Goal: Use online tool/utility

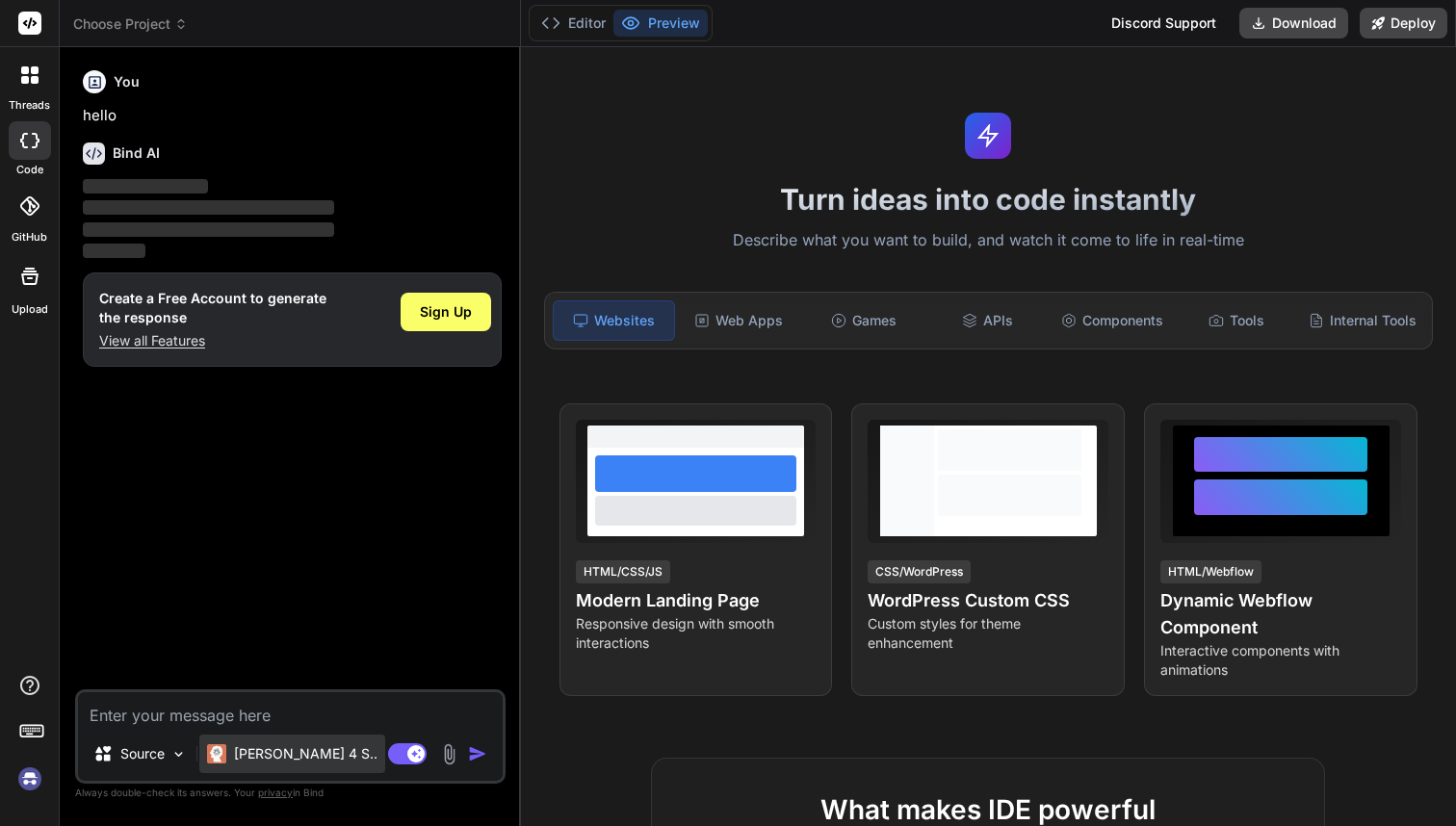
click at [318, 759] on div "[PERSON_NAME] 4 S.." at bounding box center [292, 753] width 186 height 38
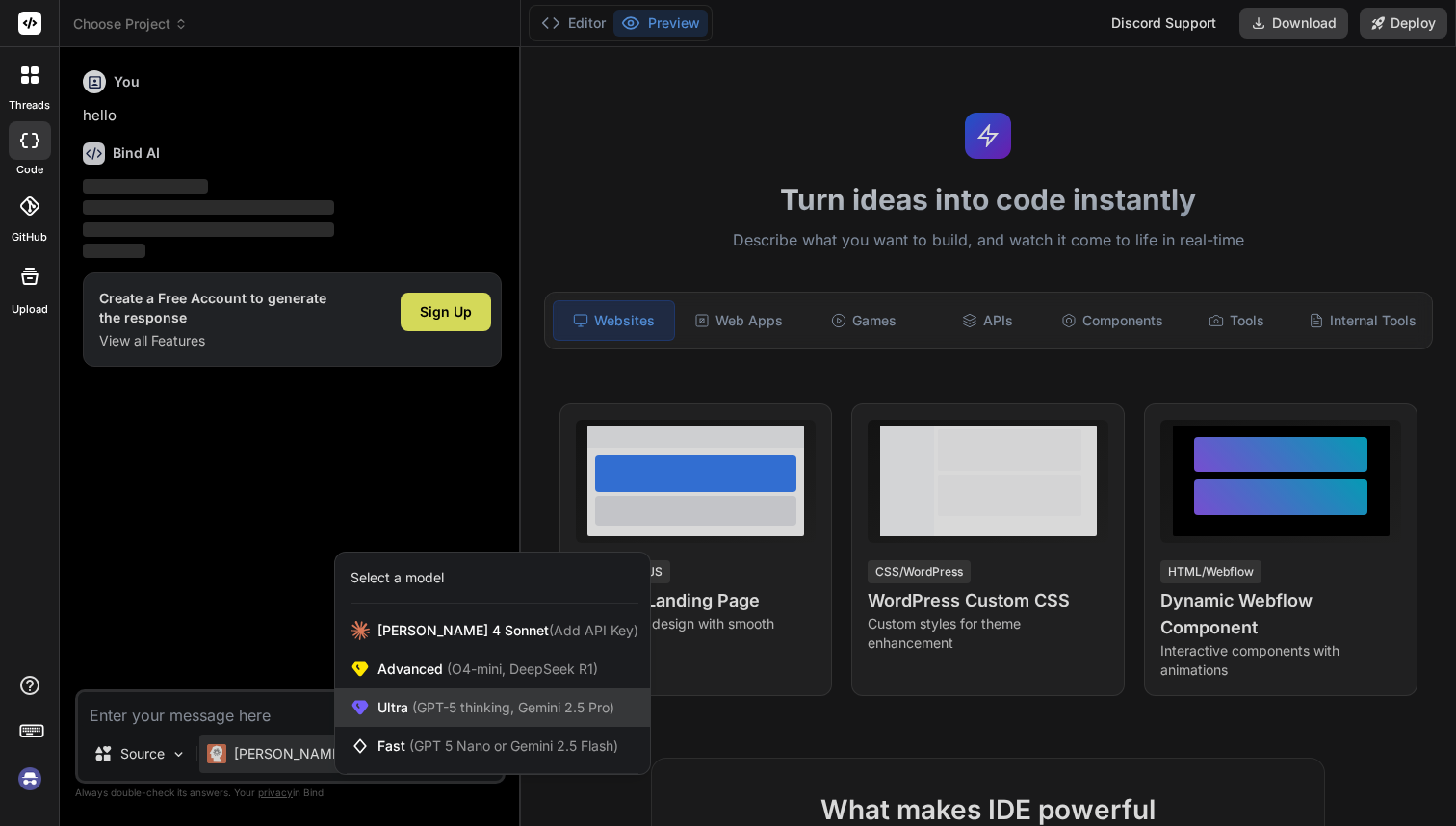
click at [451, 697] on div "Ultra (GPT-5 thinking, Gemini 2.5 Pro)" at bounding box center [493, 707] width 315 height 38
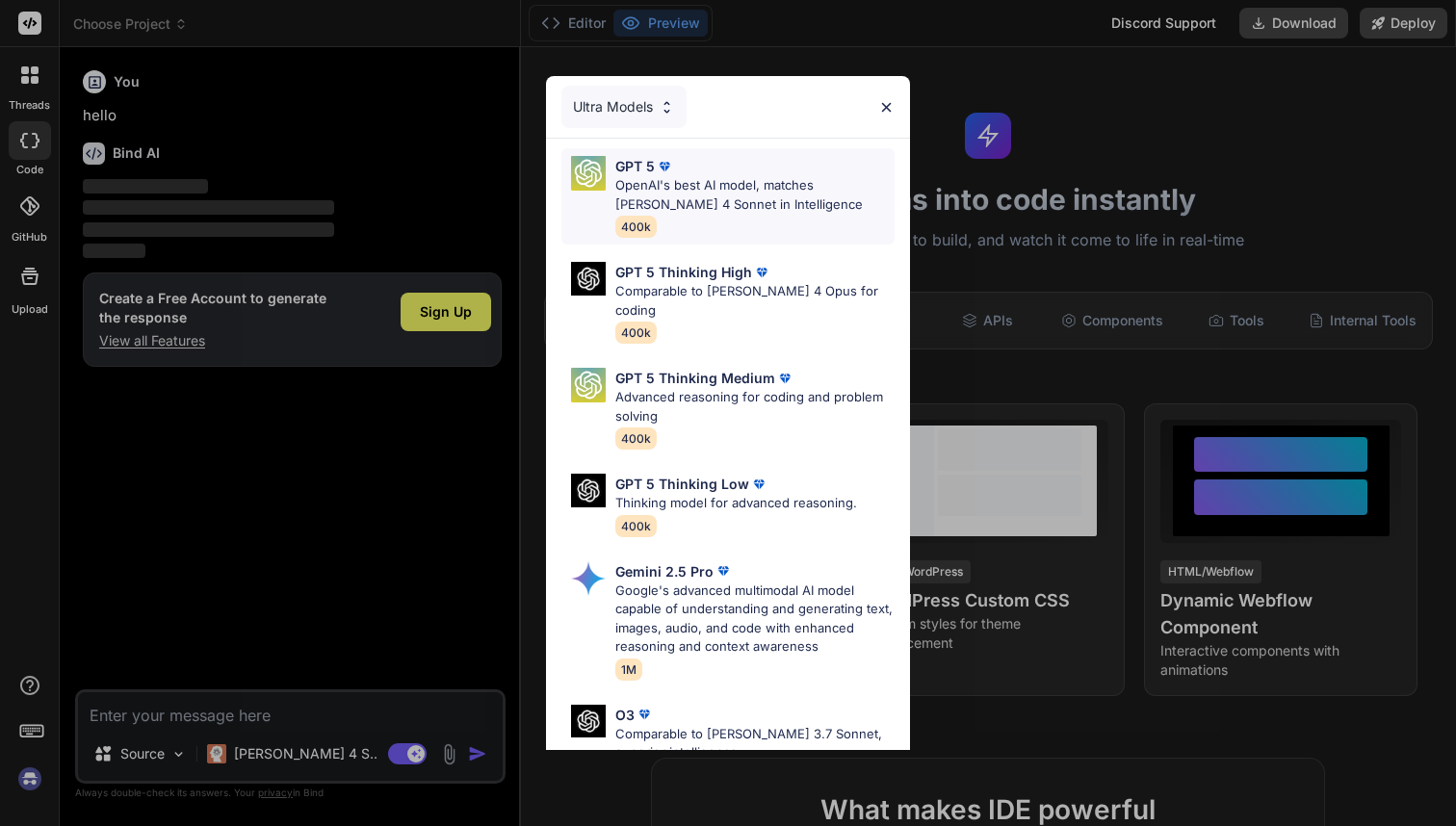
click at [733, 188] on p "OpenAI's best AI model, matches [PERSON_NAME] 4 Sonnet in Intelligence" at bounding box center [755, 195] width 279 height 37
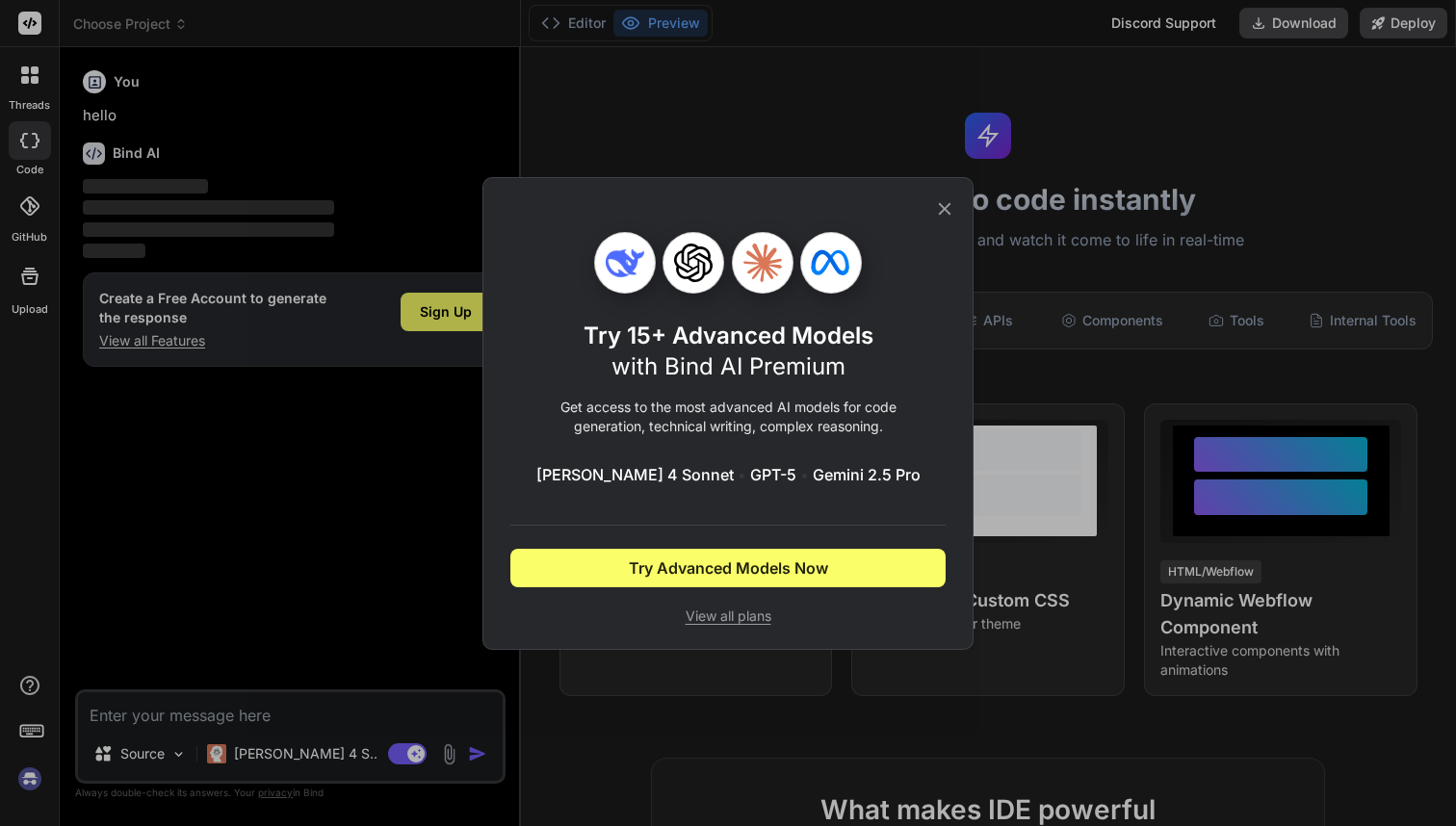
click at [713, 617] on span "View all plans" at bounding box center [728, 617] width 435 height 20
click at [29, 781] on div "Try 15+ Advanced Models with Bind AI Premium Get access to the most advanced AI…" at bounding box center [728, 413] width 1456 height 826
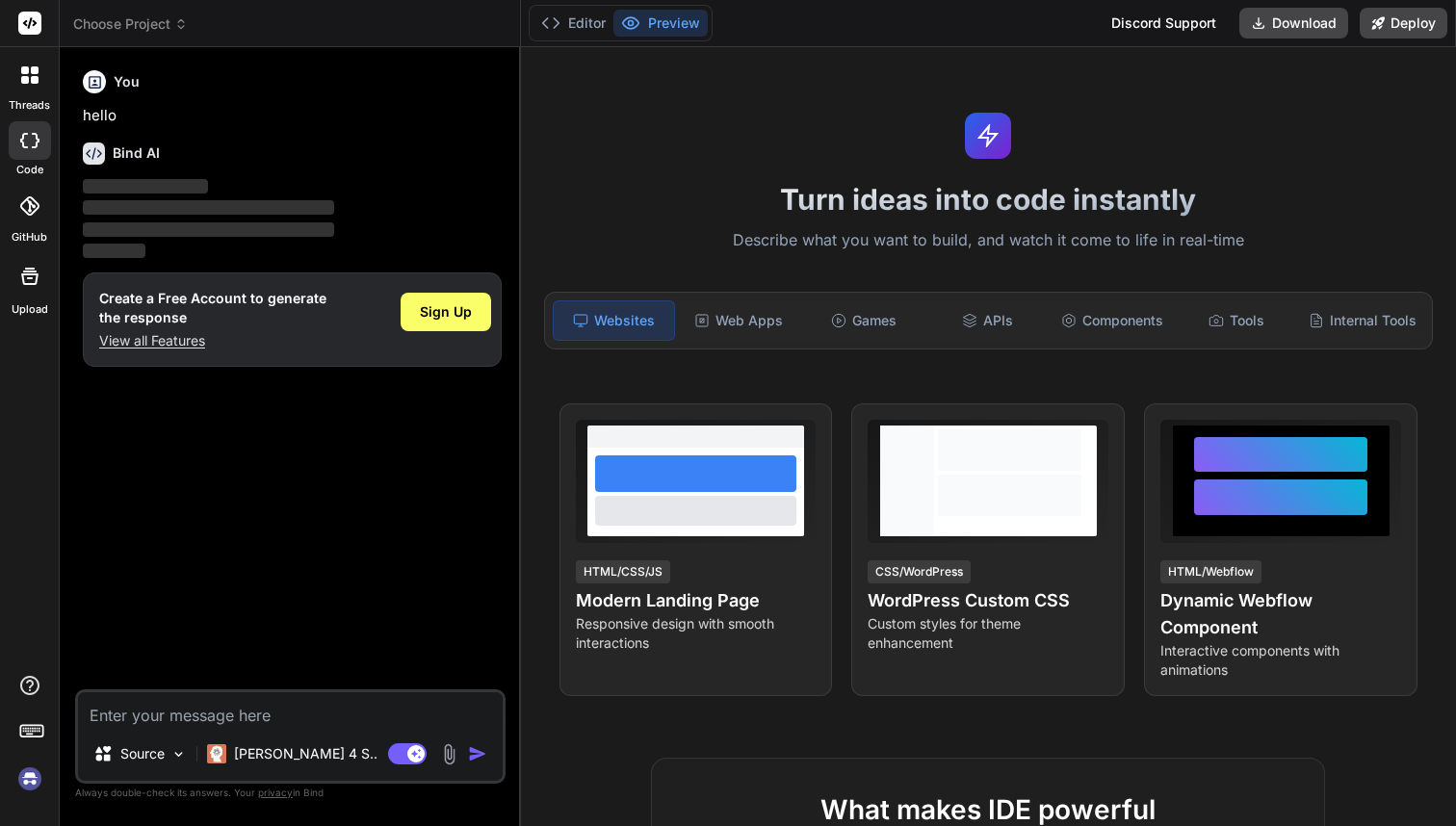
click at [29, 781] on img at bounding box center [30, 778] width 32 height 32
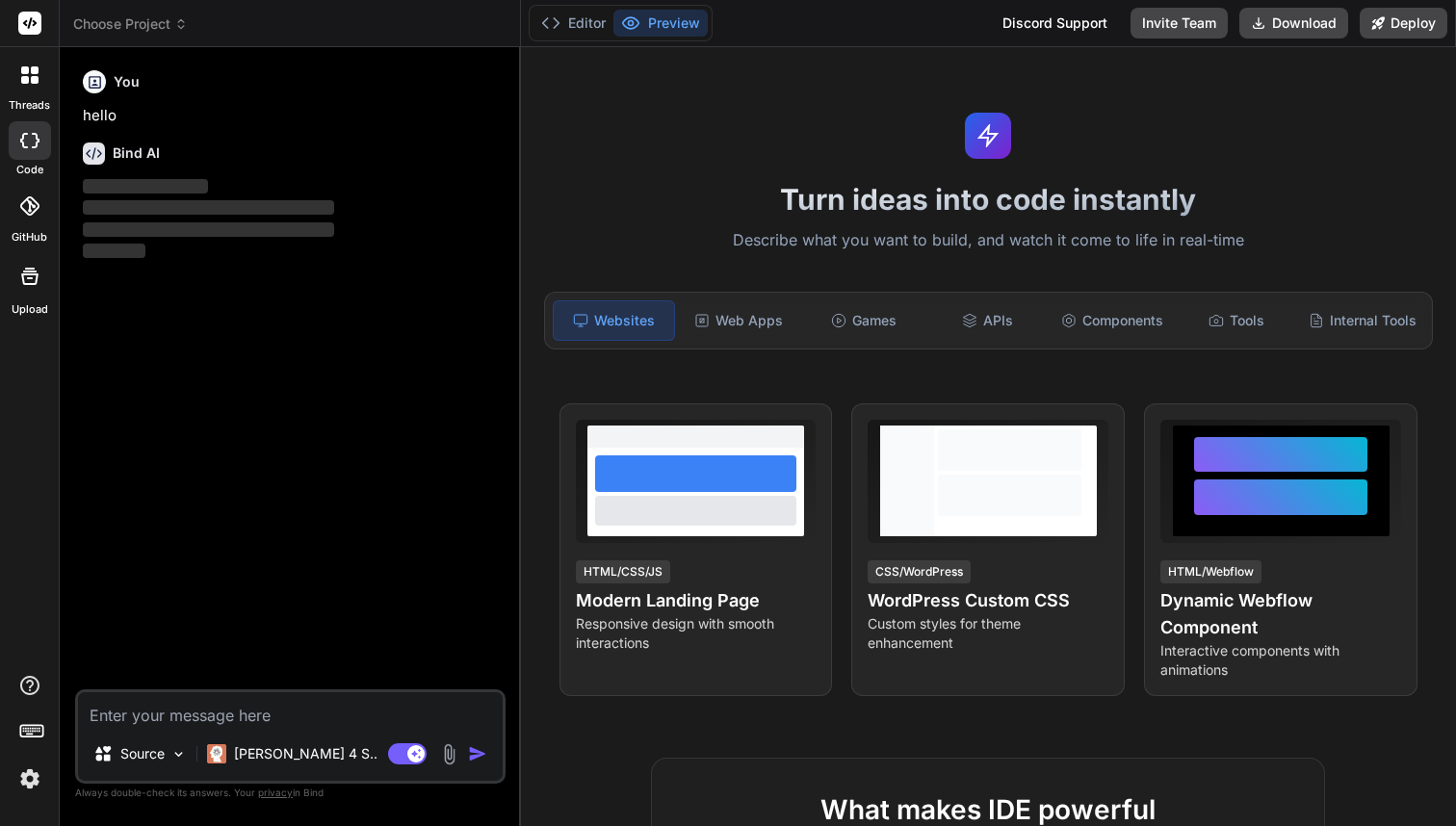
click at [29, 781] on img at bounding box center [30, 778] width 32 height 32
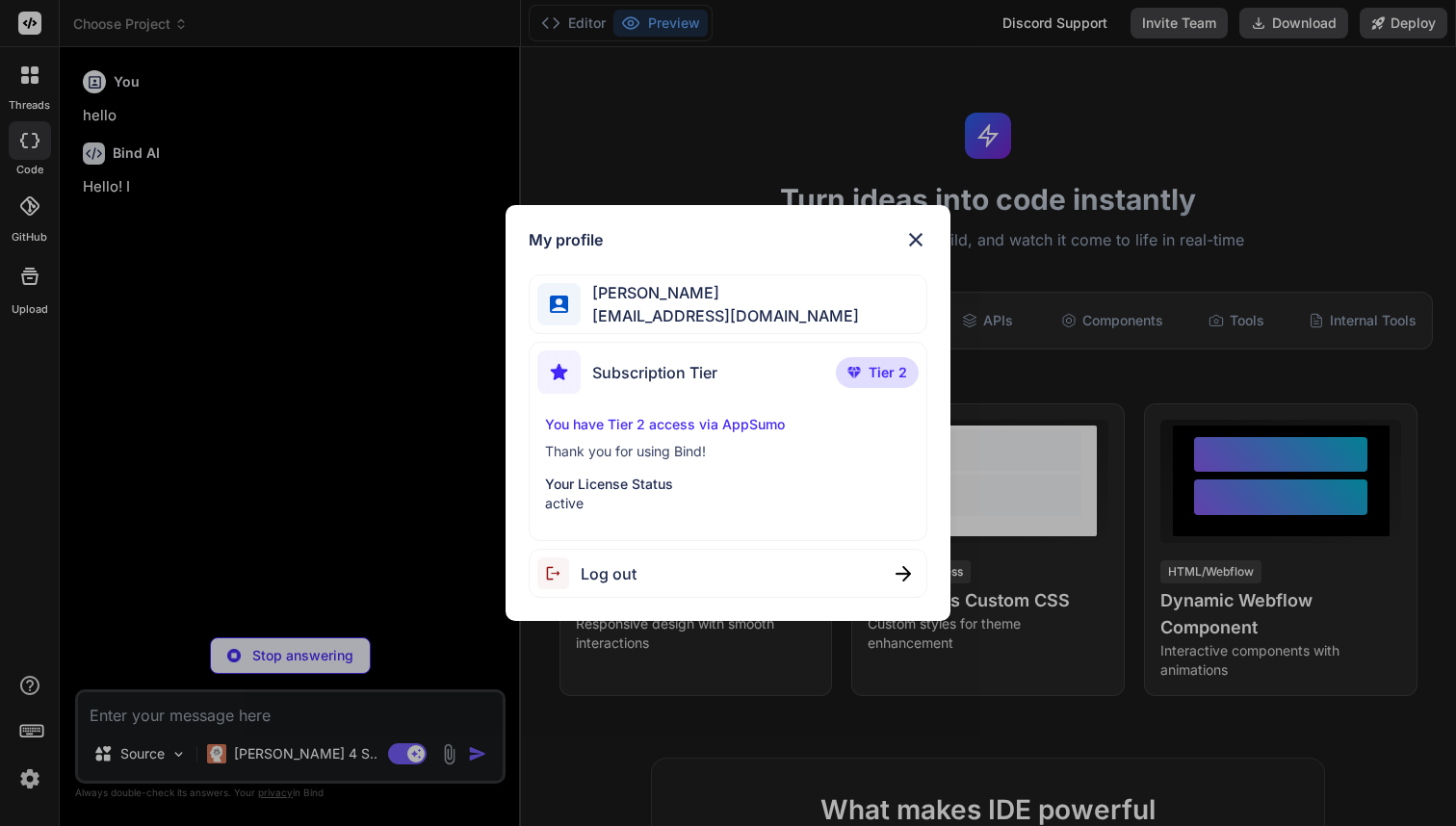
click at [922, 242] on img at bounding box center [915, 239] width 23 height 23
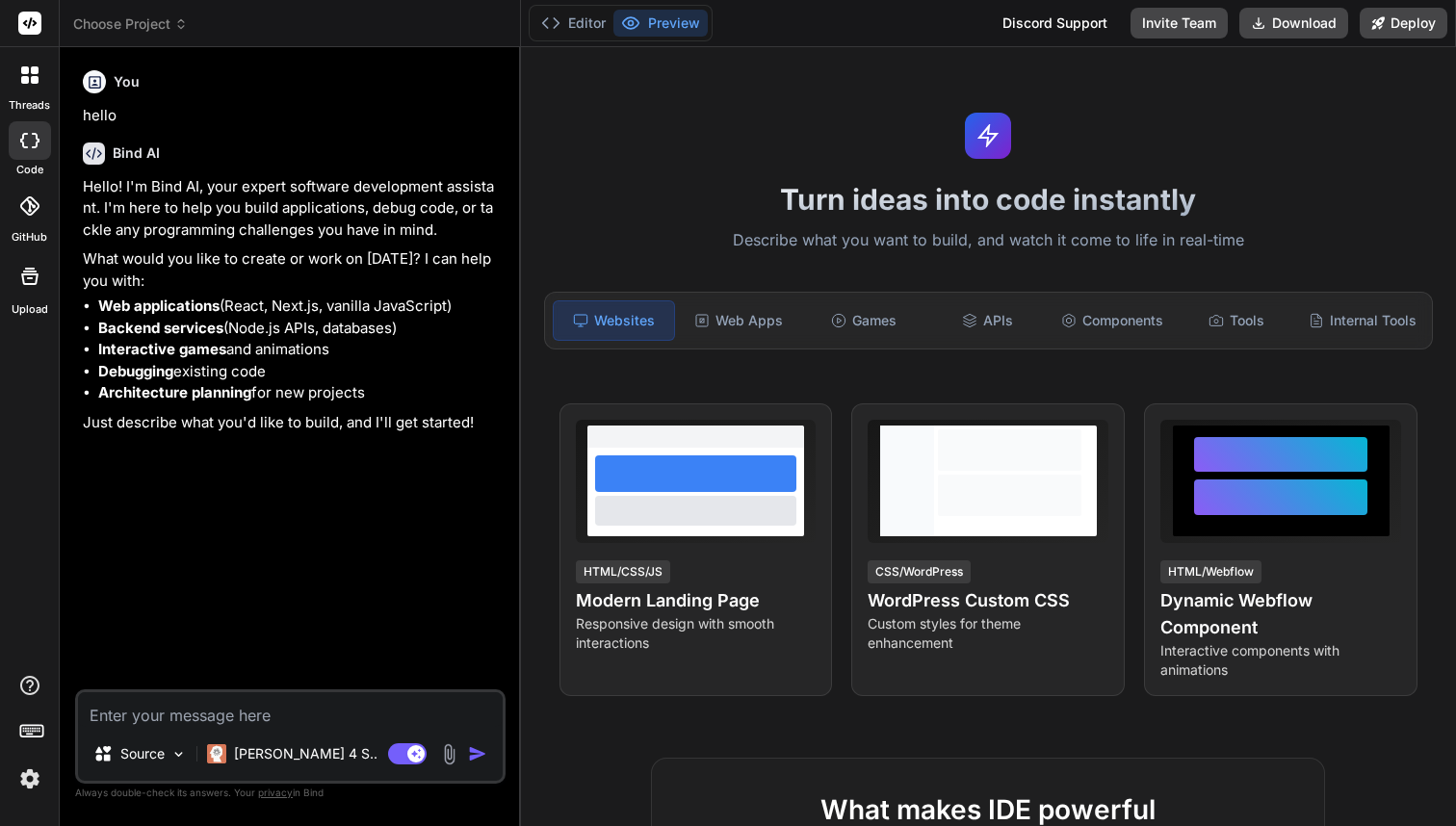
type textarea "x"
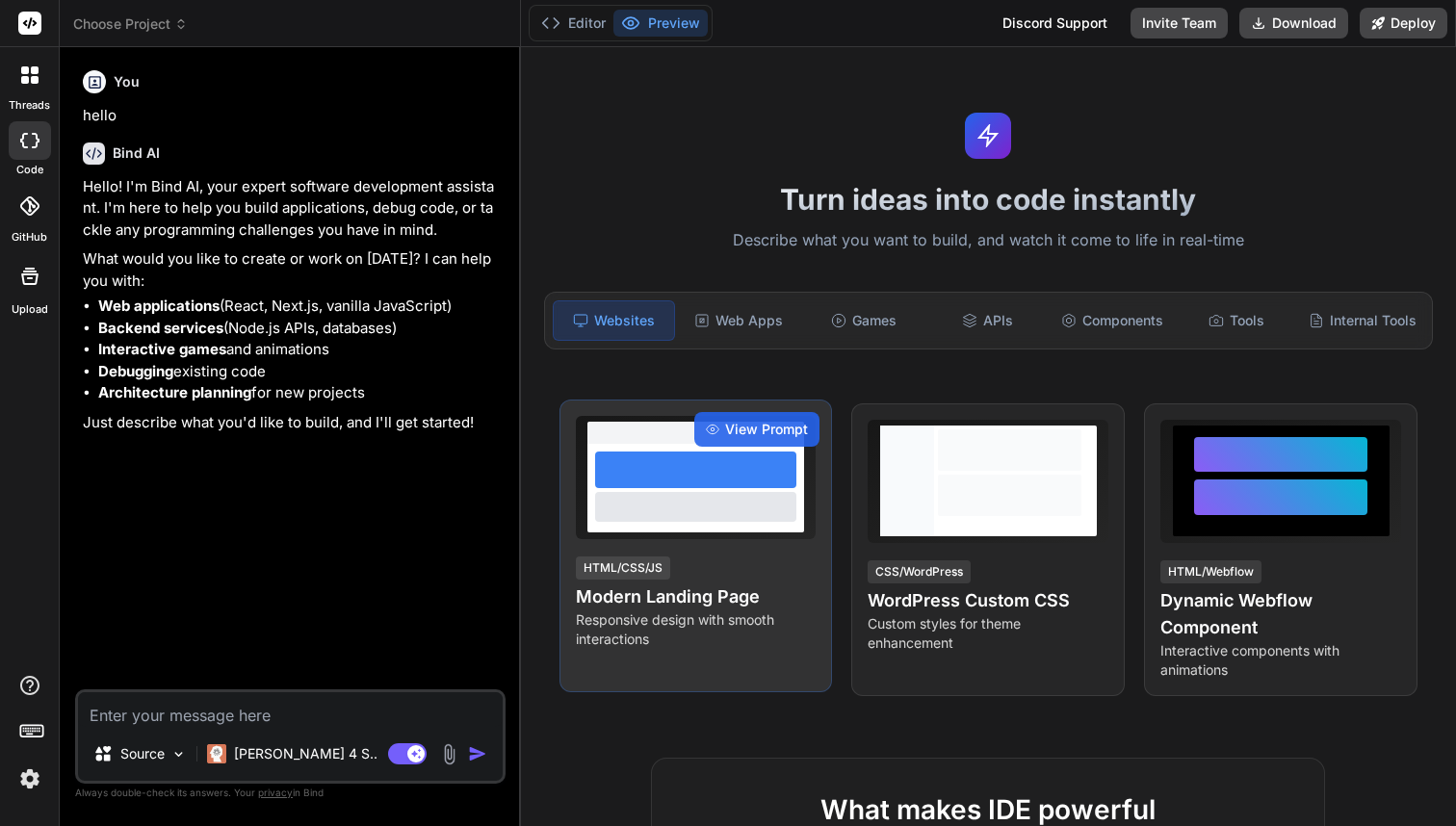
click at [727, 562] on div "HTML/CSS/JS Modern Landing Page Responsive design with smooth interactions" at bounding box center [696, 602] width 241 height 94
click at [685, 509] on div at bounding box center [696, 505] width 202 height 29
click at [748, 431] on span "View Prompt" at bounding box center [766, 430] width 83 height 20
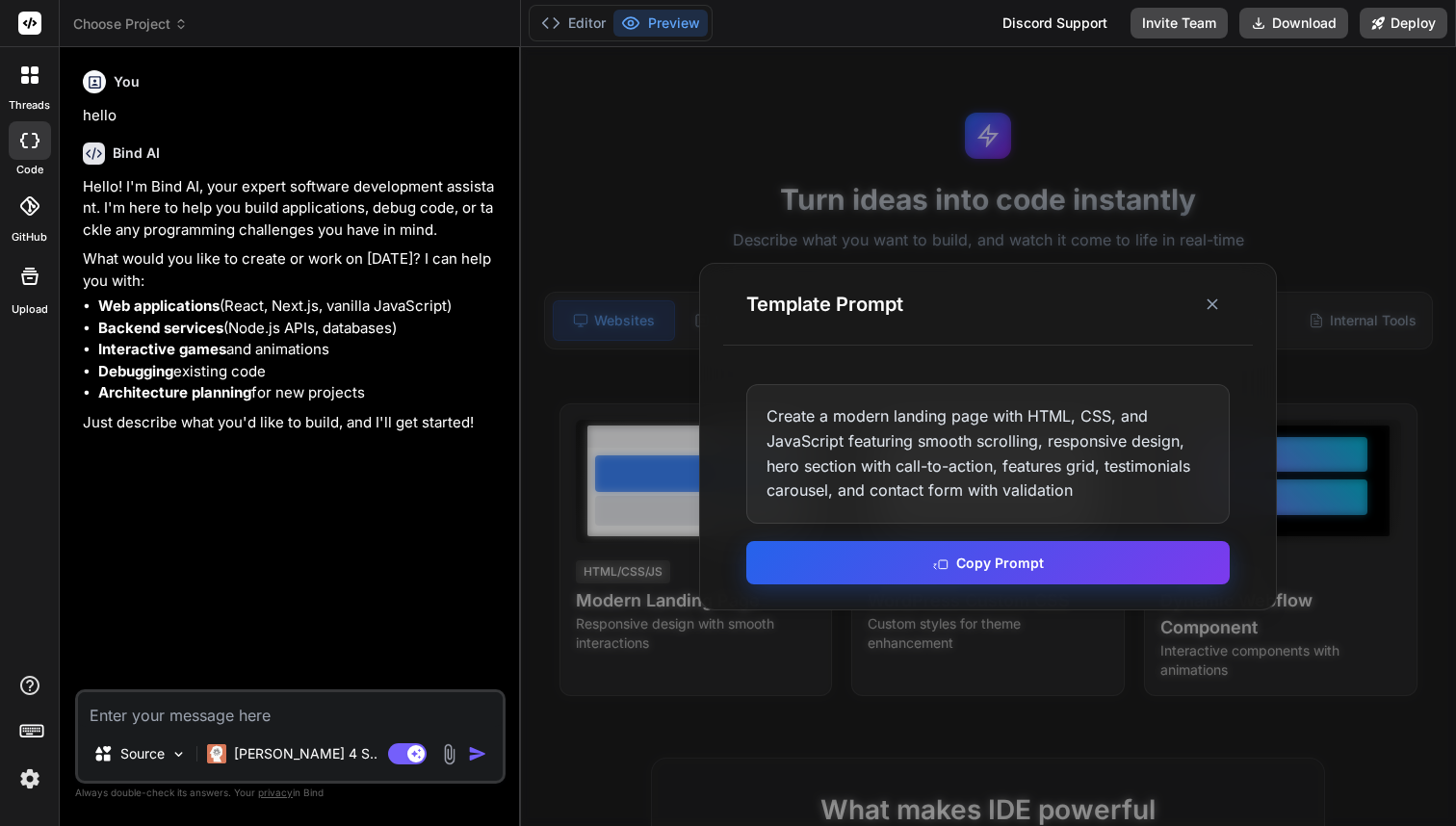
click at [806, 550] on button "Copy Prompt" at bounding box center [988, 562] width 483 height 43
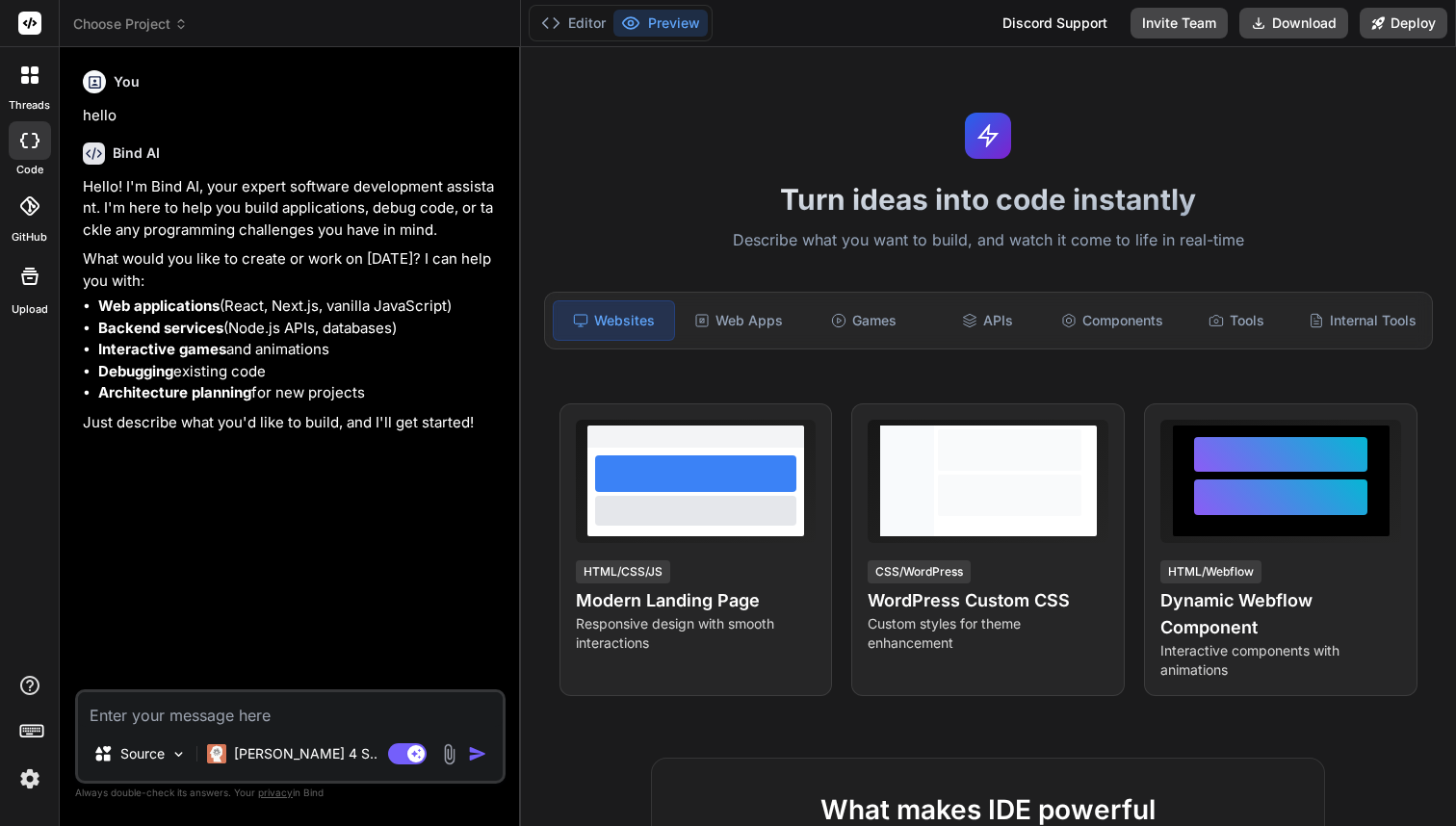
click at [637, 312] on div "Websites" at bounding box center [614, 320] width 122 height 40
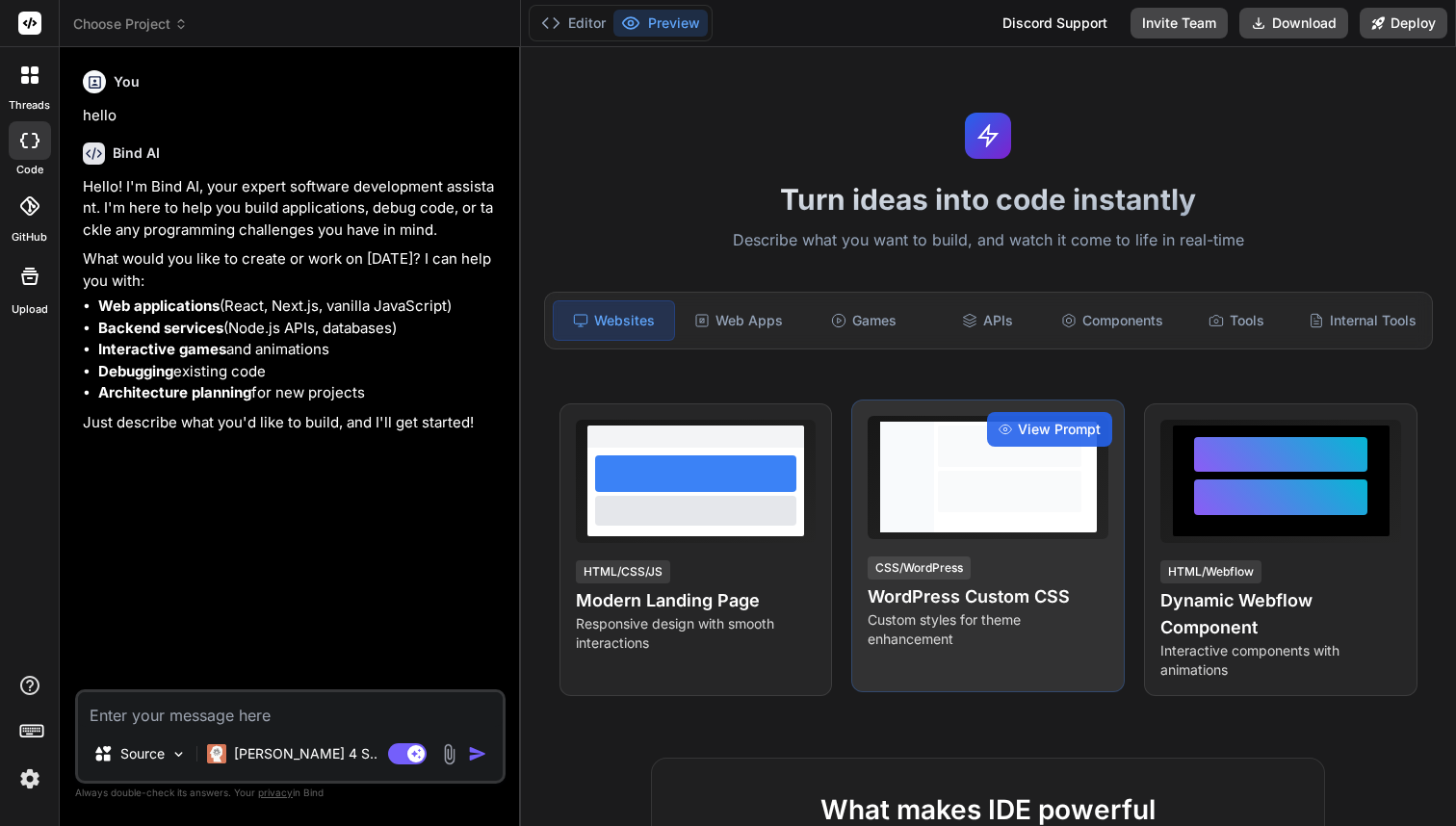
click at [1011, 603] on h4 "WordPress Custom CSS" at bounding box center [988, 596] width 241 height 27
click at [1049, 429] on span "View Prompt" at bounding box center [1060, 430] width 83 height 20
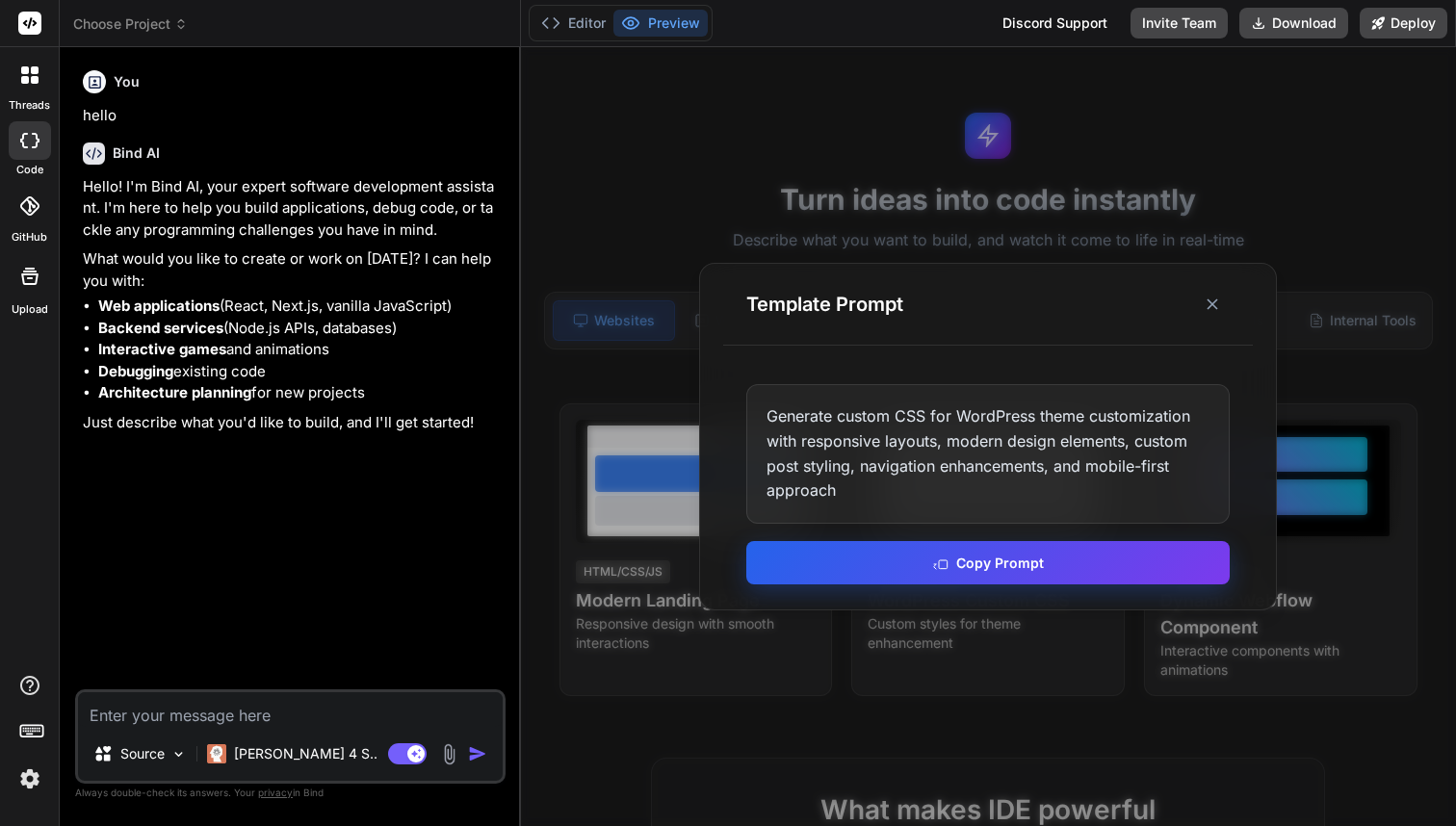
click at [951, 559] on button "Copy Prompt" at bounding box center [988, 562] width 483 height 43
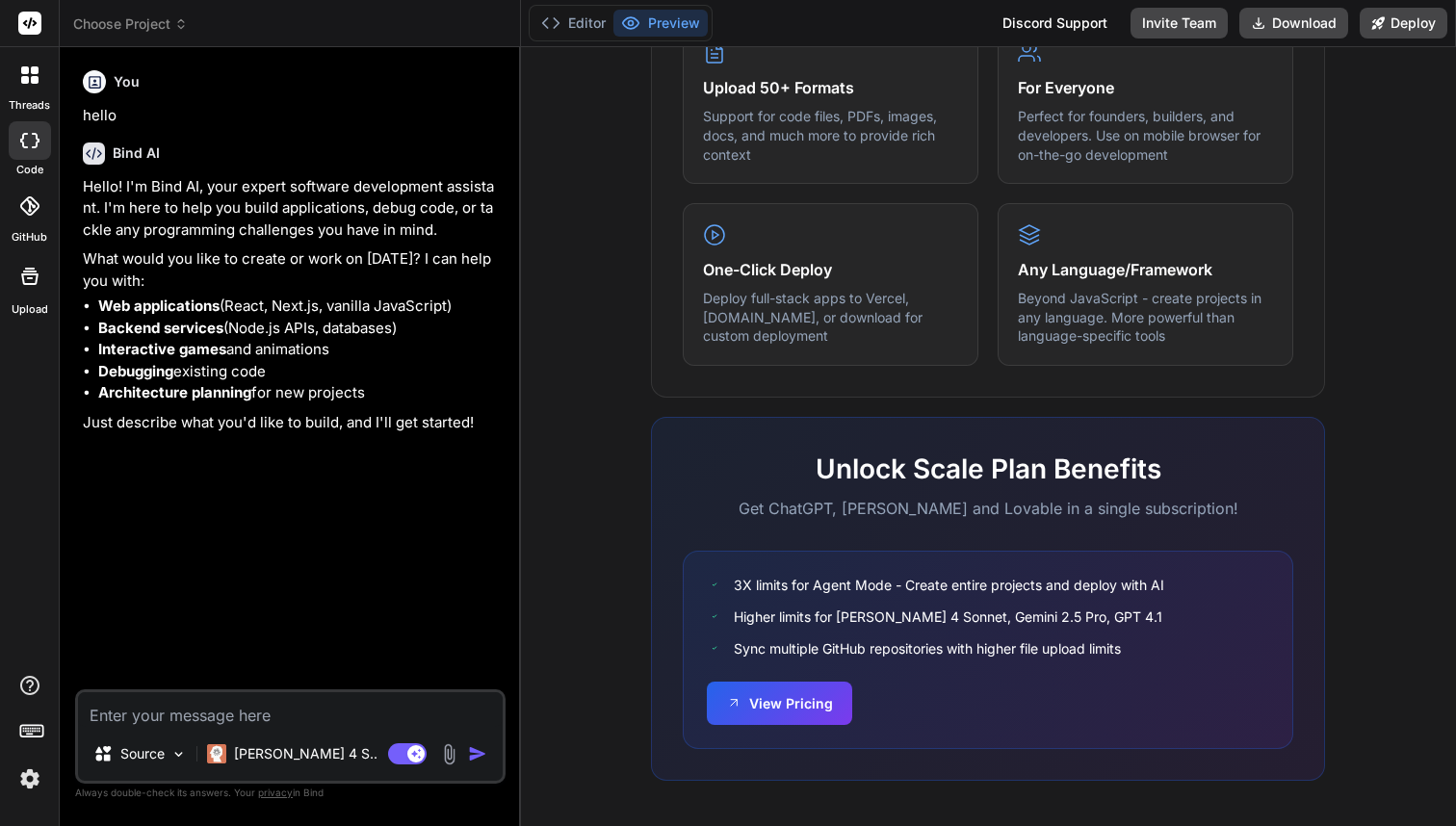
scroll to position [1050, 0]
click at [794, 688] on button "View Pricing" at bounding box center [779, 702] width 146 height 43
click at [29, 787] on img at bounding box center [30, 778] width 32 height 32
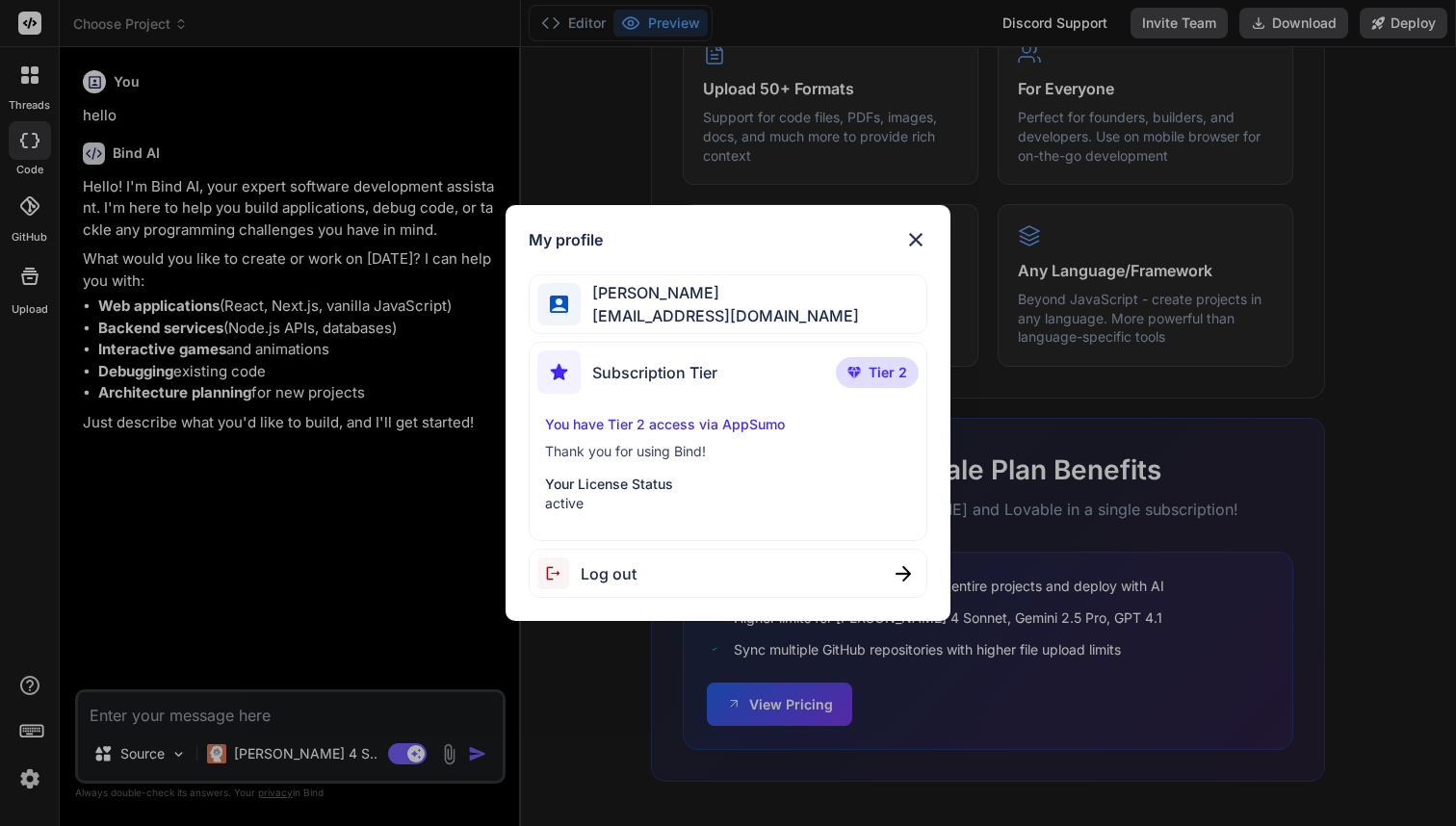
click at [874, 381] on span "Tier 2" at bounding box center [887, 373] width 38 height 20
click at [711, 422] on p "You have Tier 2 access via AppSumo" at bounding box center [728, 425] width 366 height 20
click at [630, 481] on p "Your License Status" at bounding box center [728, 485] width 366 height 20
click at [652, 427] on p "You have Tier 2 access via AppSumo" at bounding box center [728, 425] width 366 height 20
click at [658, 412] on div "Subscription Tier Tier 2 You have Tier 2 access via AppSumo Thank you for using…" at bounding box center [727, 441] width 398 height 200
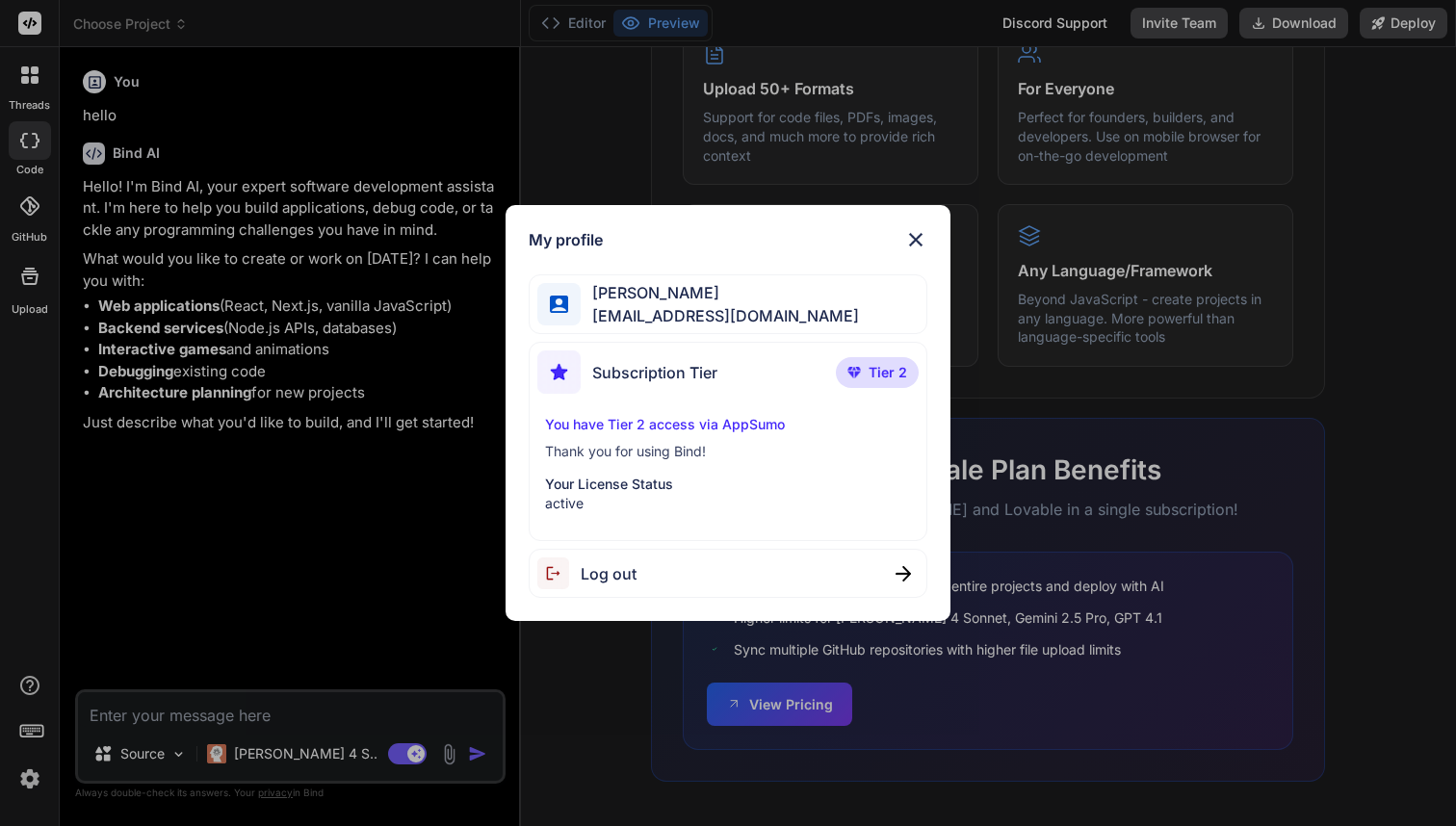
click at [679, 357] on div "Subscription Tier" at bounding box center [627, 372] width 180 height 43
click at [917, 236] on img at bounding box center [915, 239] width 23 height 23
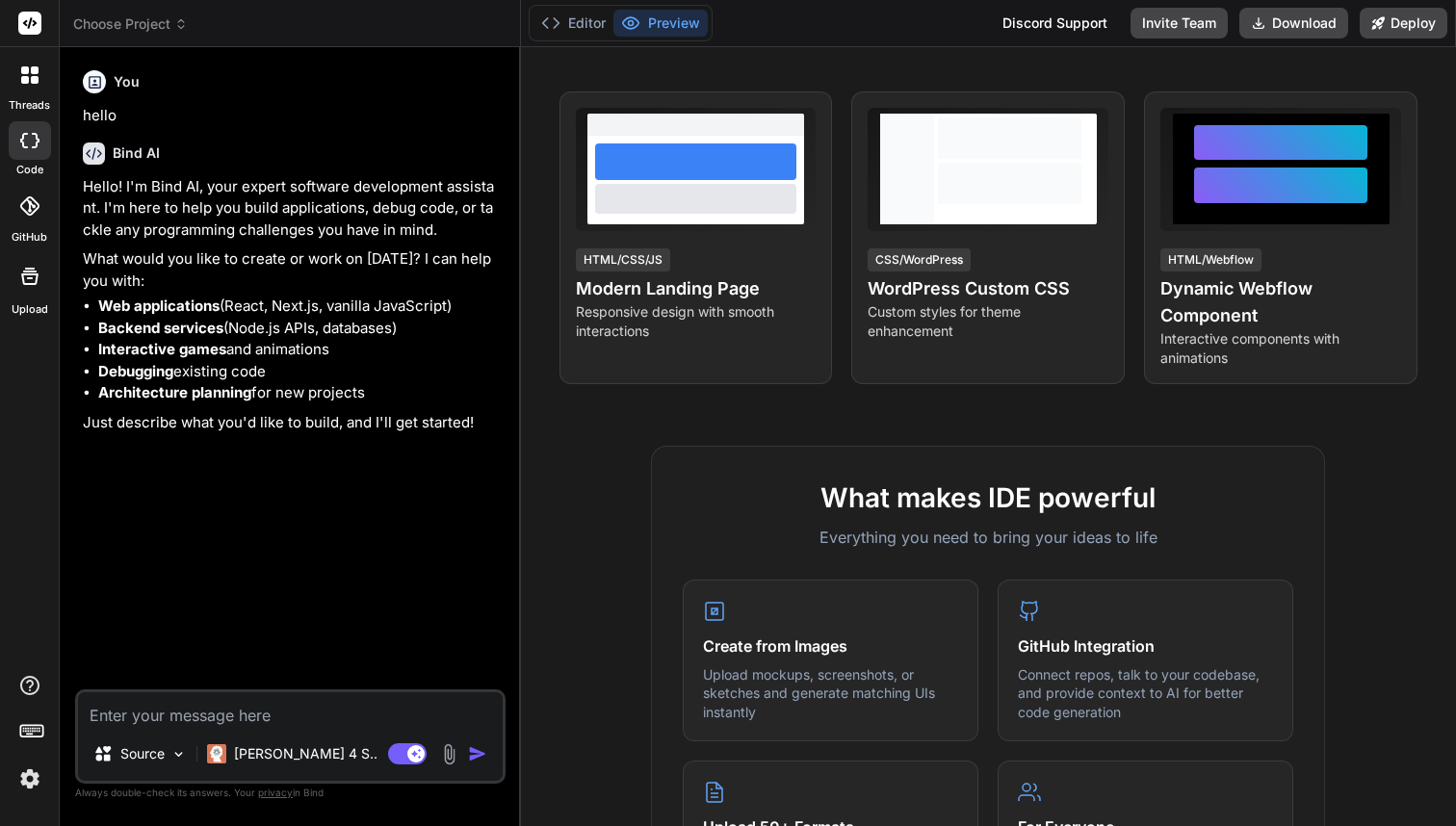
scroll to position [266, 0]
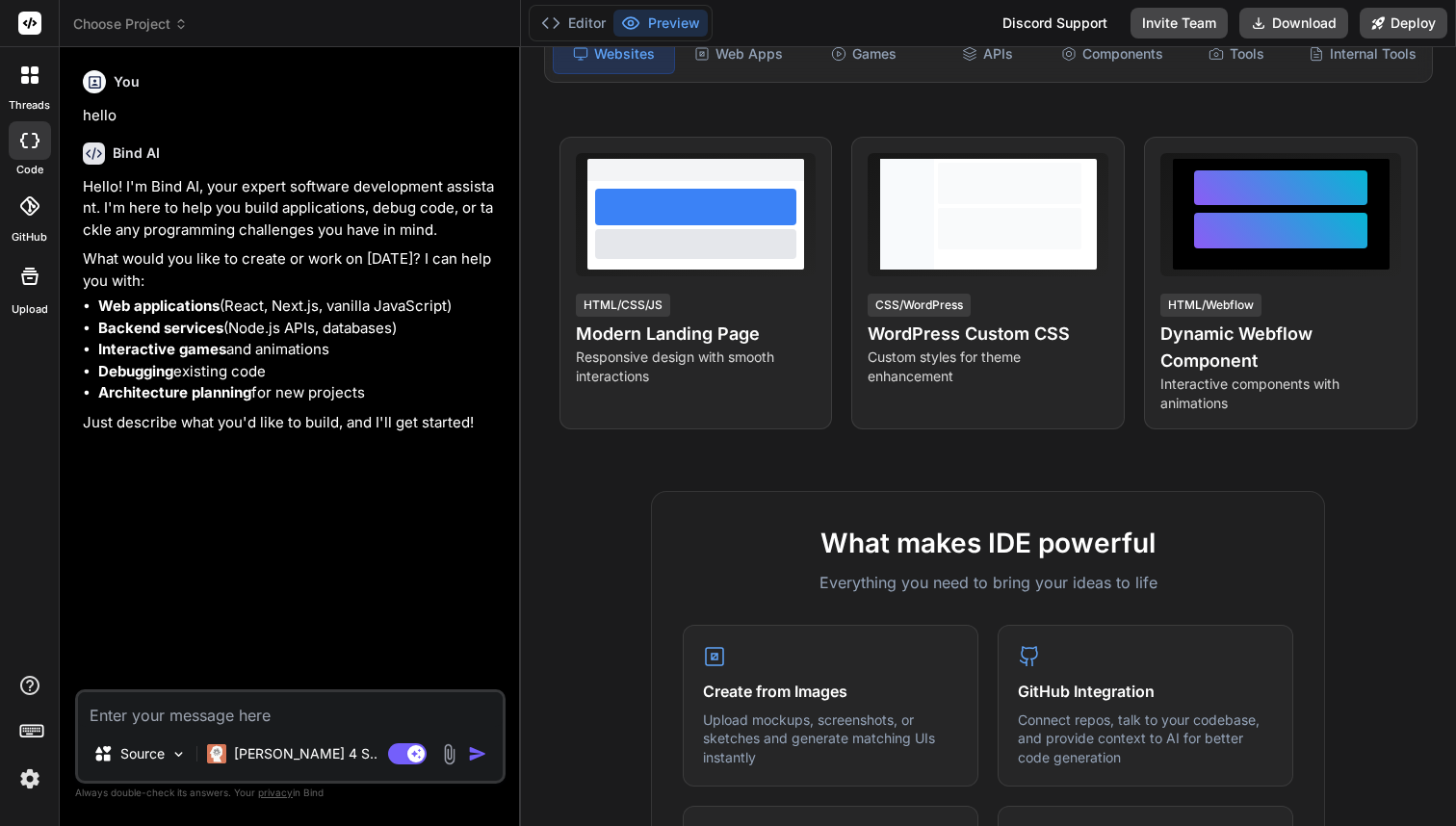
click at [28, 63] on div at bounding box center [30, 75] width 40 height 40
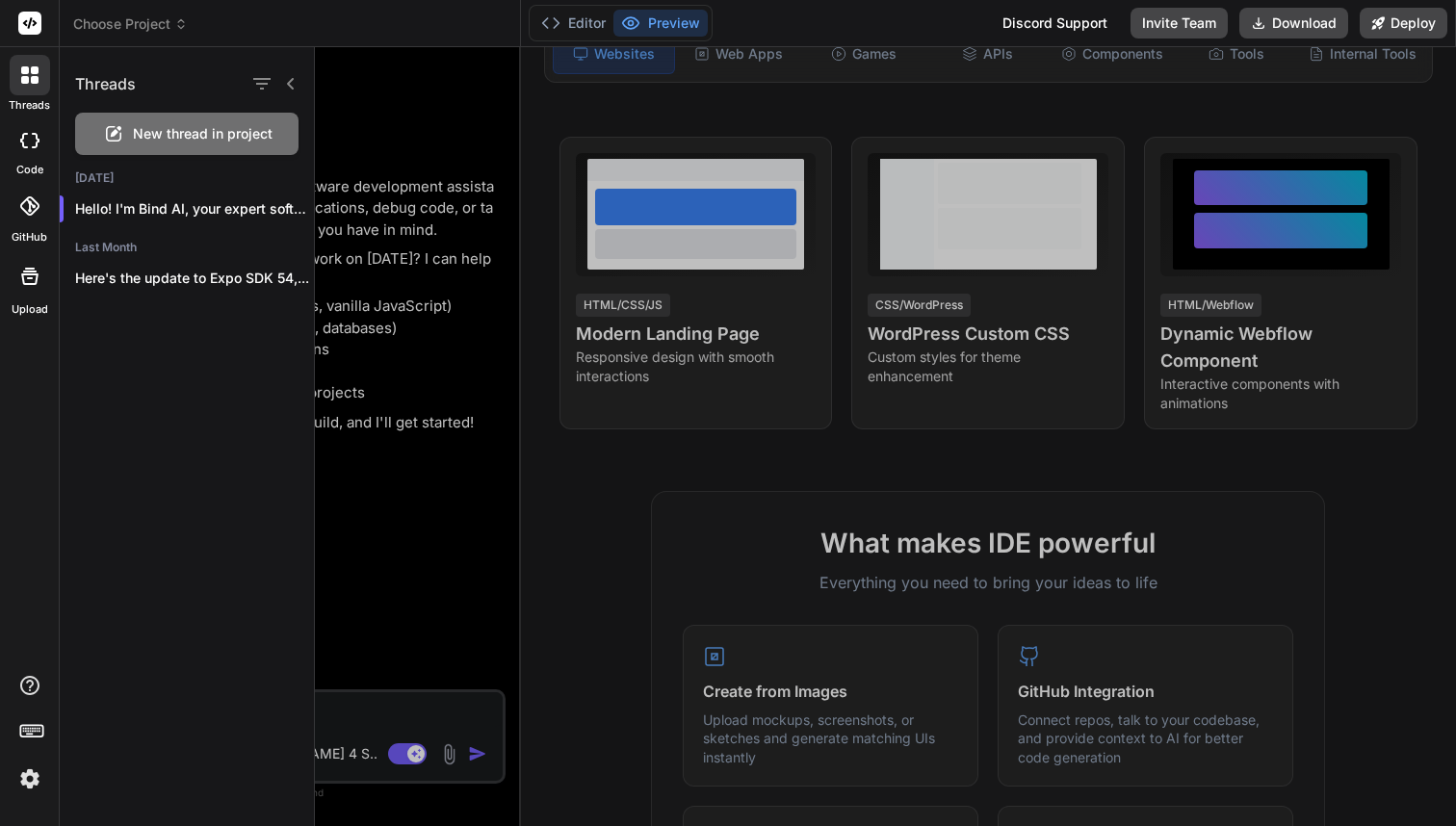
click at [28, 63] on div at bounding box center [30, 75] width 40 height 40
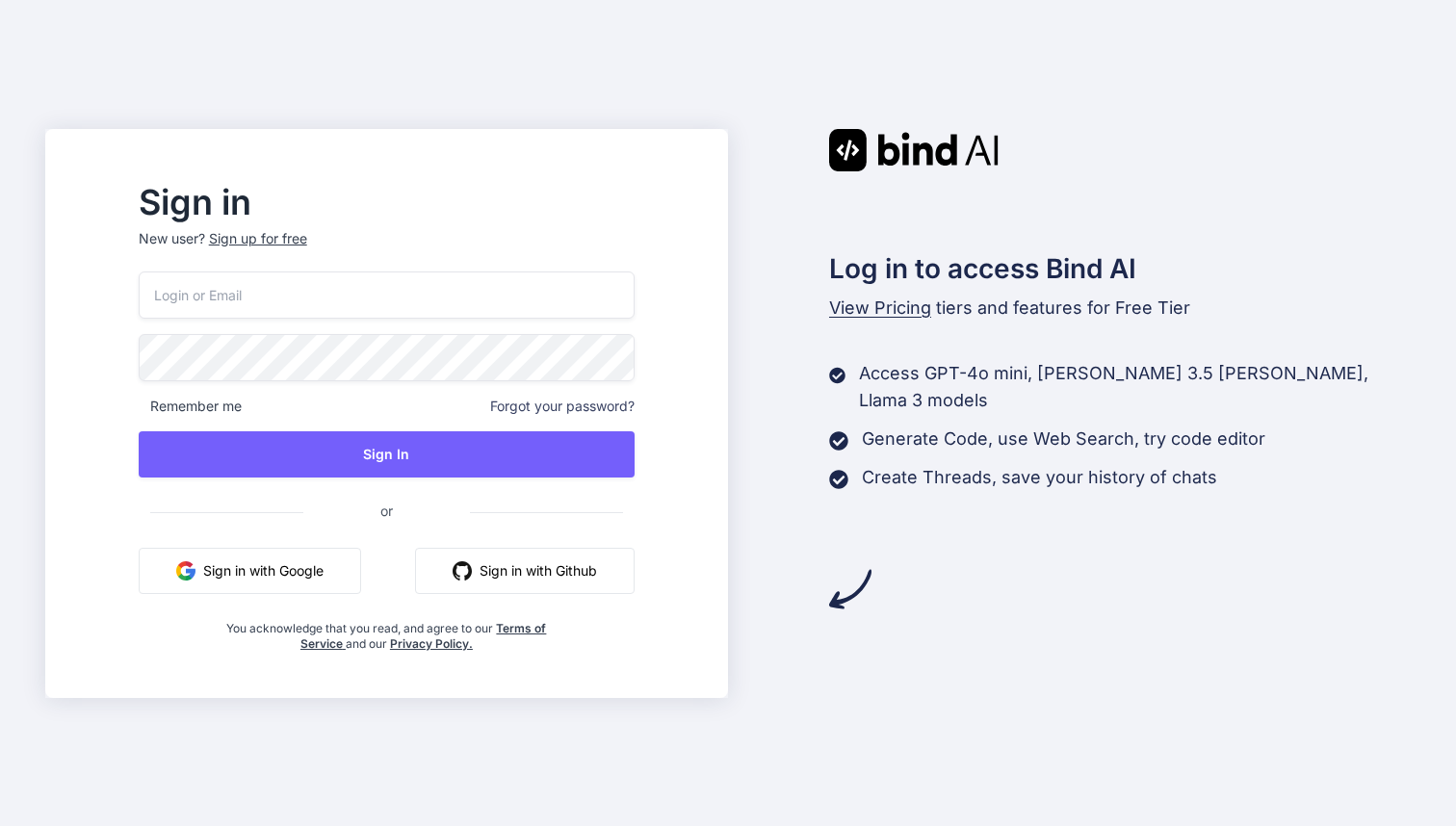
click at [293, 566] on button "Sign in with Google" at bounding box center [250, 570] width 222 height 46
